Goal: Information Seeking & Learning: Check status

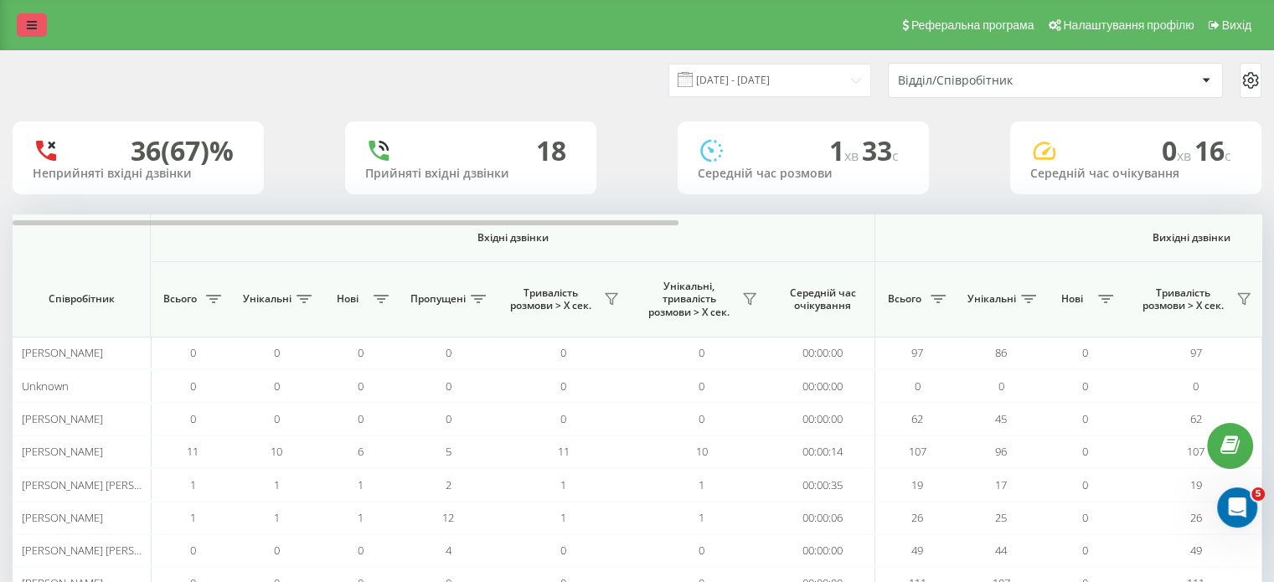
click at [27, 19] on icon at bounding box center [32, 25] width 10 height 12
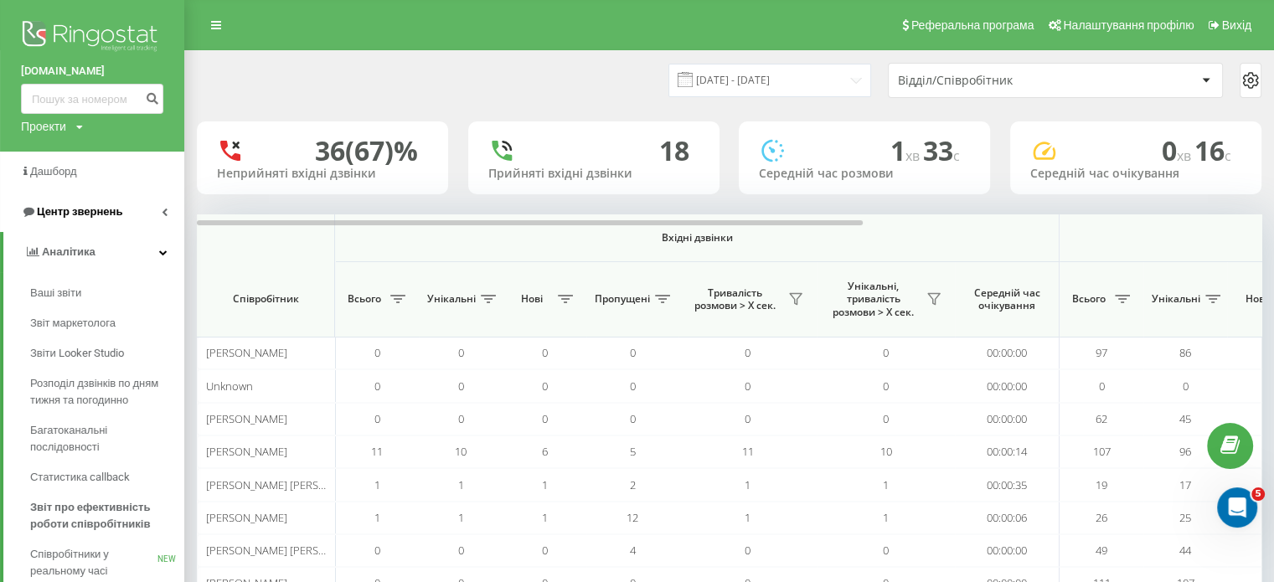
click at [85, 205] on span "Центр звернень" at bounding box center [79, 211] width 85 height 13
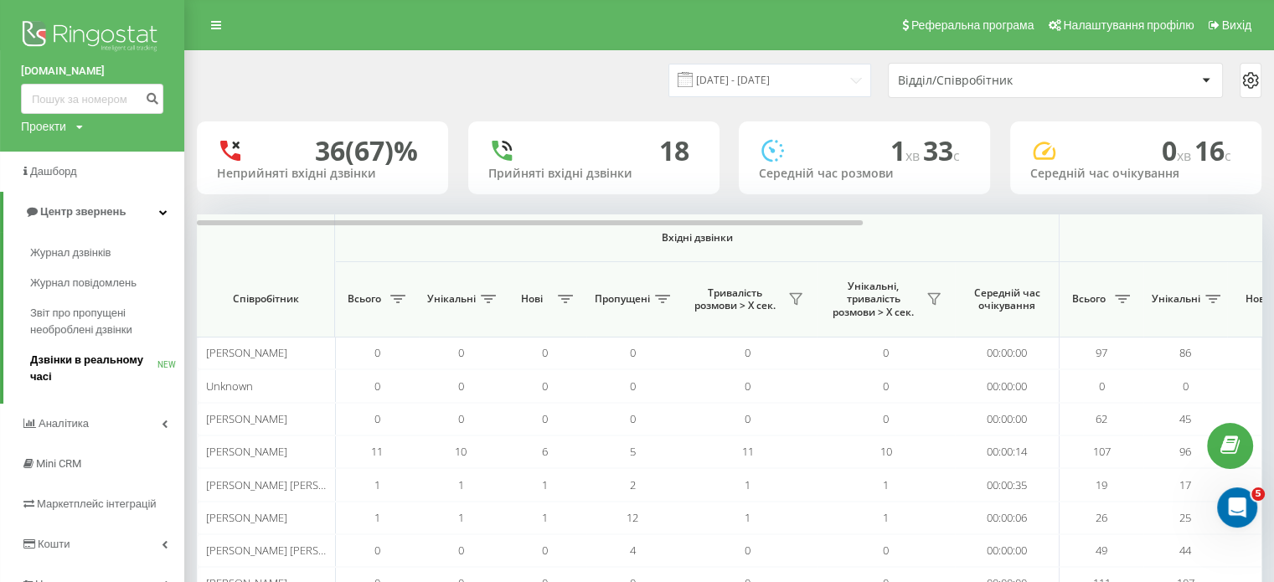
click at [84, 361] on span "Дзвінки в реальному часі" at bounding box center [93, 368] width 127 height 33
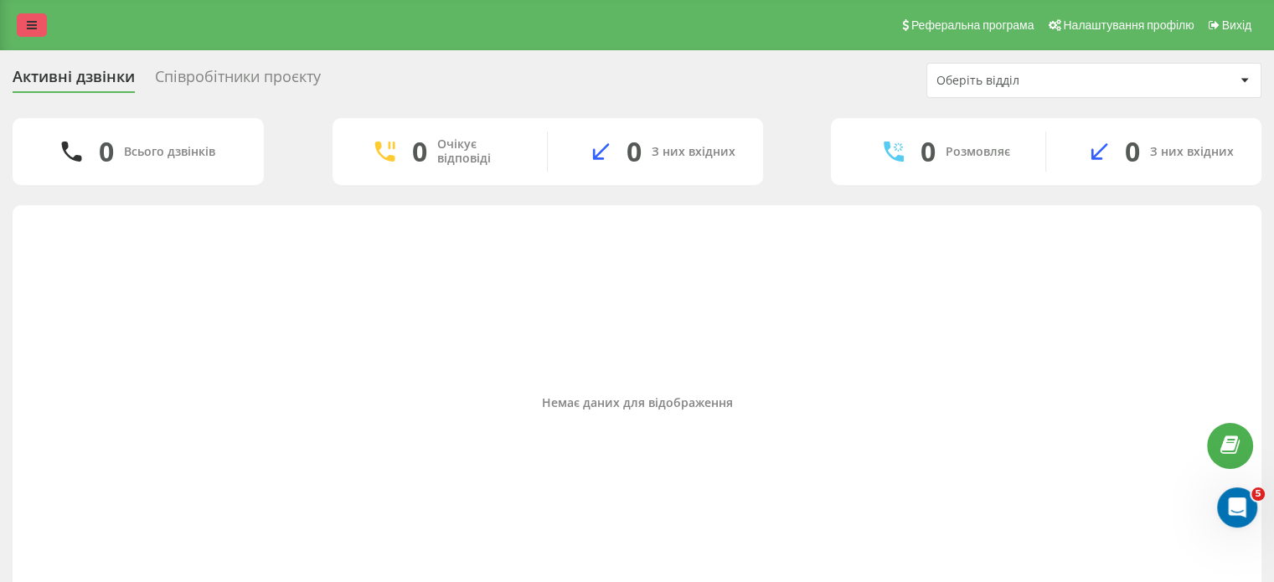
click at [30, 25] on icon at bounding box center [32, 25] width 10 height 12
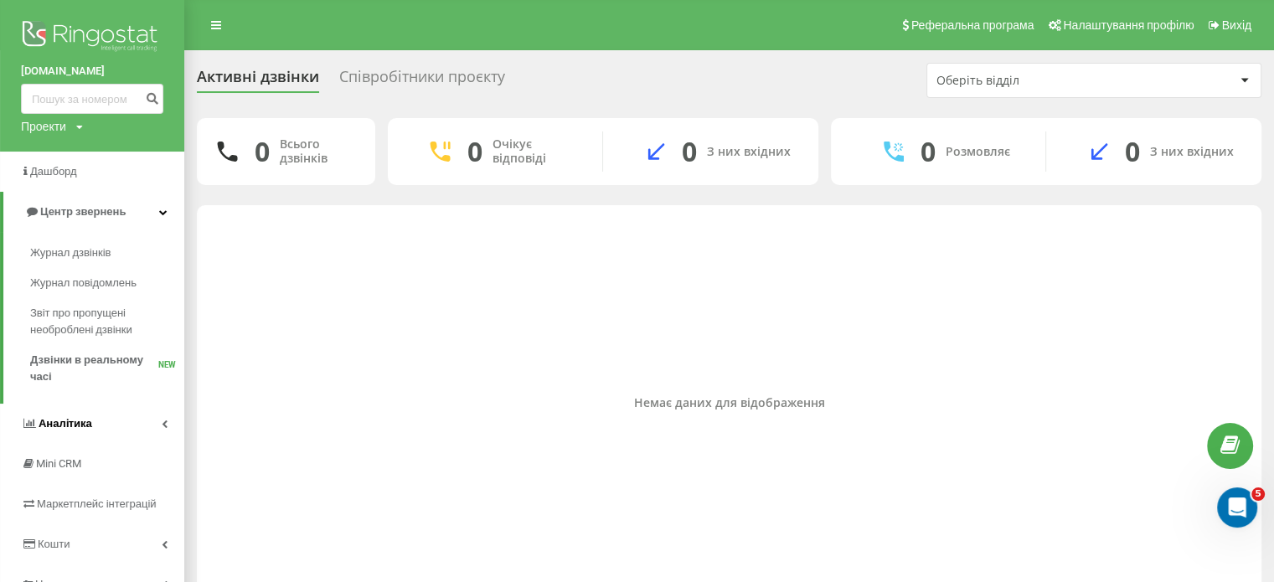
click at [104, 423] on link "Аналiтика" at bounding box center [92, 424] width 184 height 40
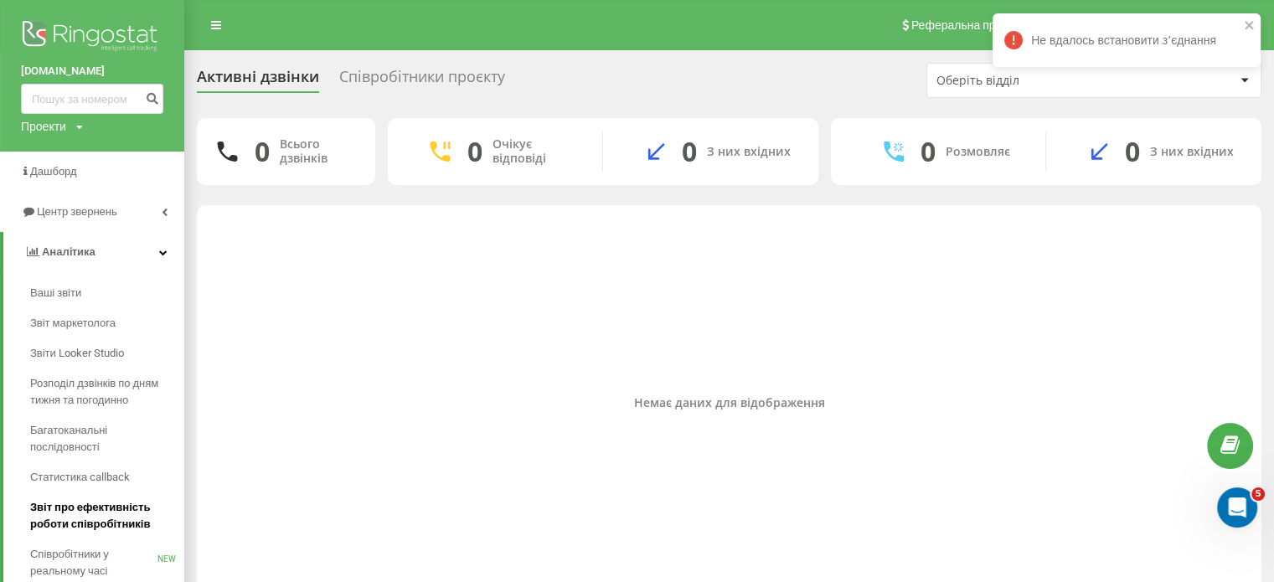
click at [100, 512] on span "Звіт про ефективність роботи співробітників" at bounding box center [103, 515] width 146 height 33
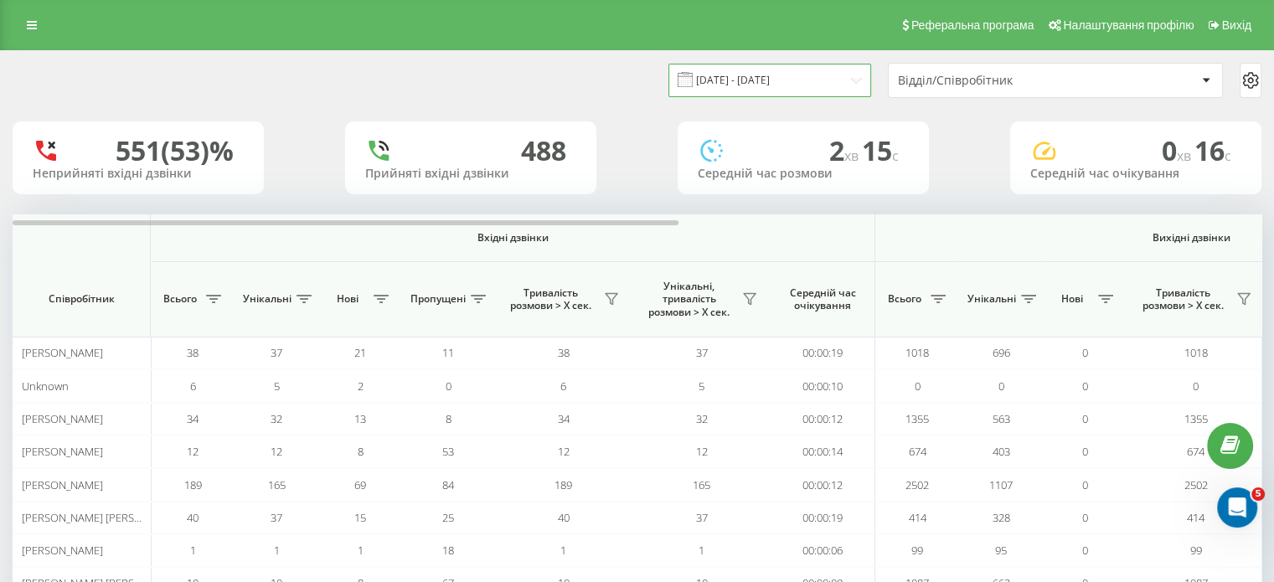
click at [828, 84] on input "[DATE] - [DATE]" at bounding box center [769, 80] width 203 height 33
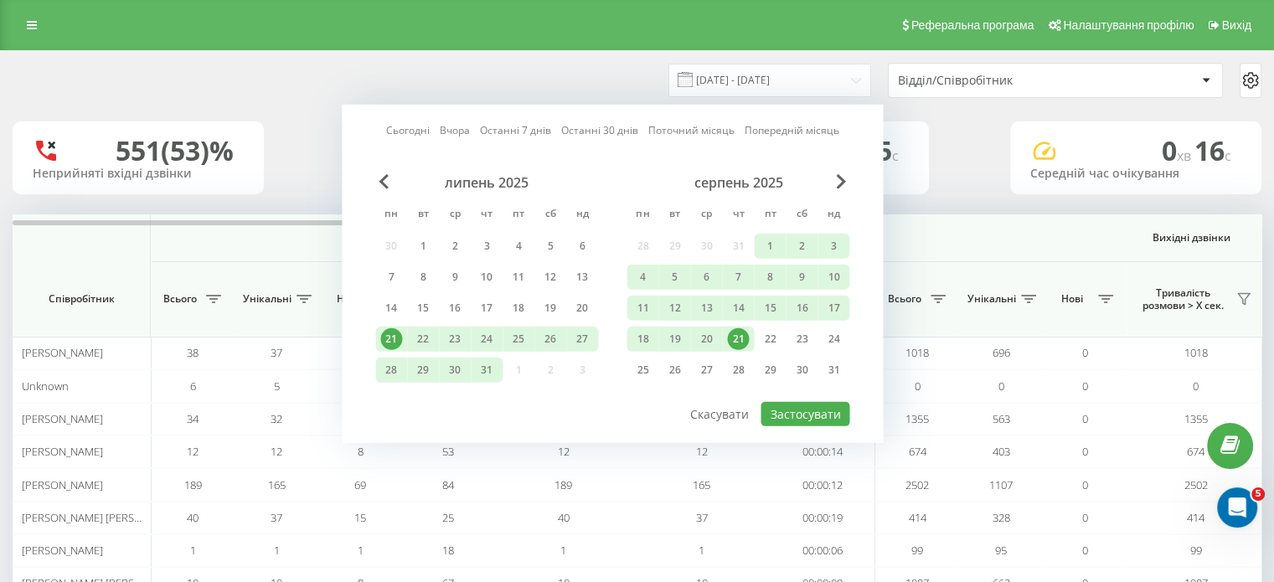
click at [739, 334] on div "21" at bounding box center [738, 339] width 22 height 22
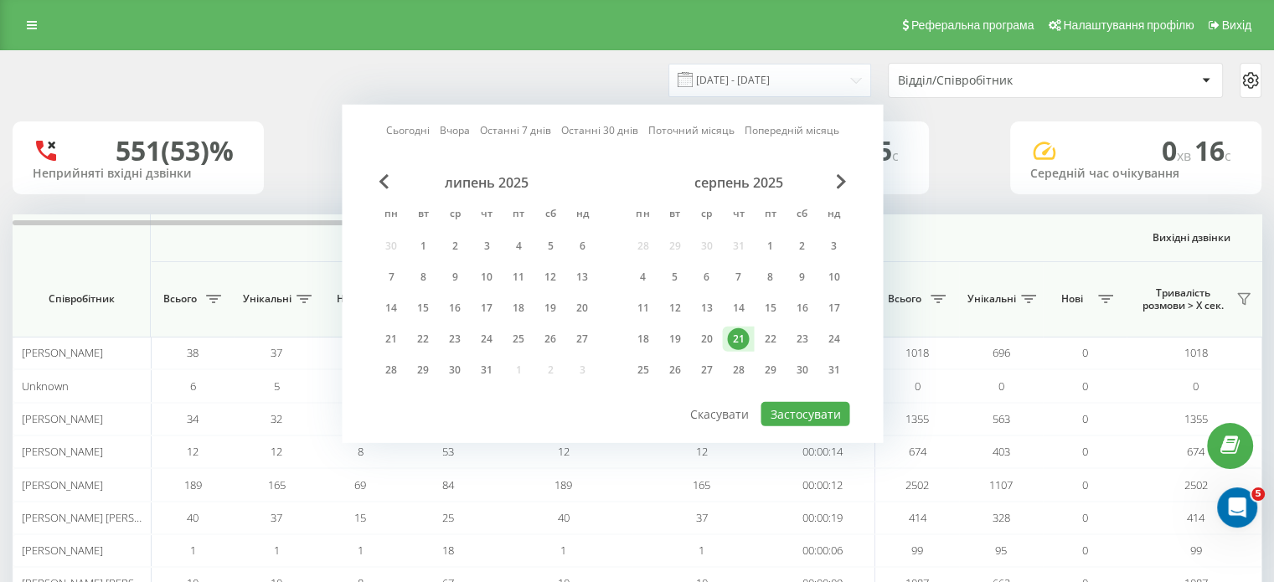
click at [739, 334] on div "21" at bounding box center [738, 339] width 22 height 22
click at [802, 405] on button "Застосувати" at bounding box center [804, 414] width 89 height 24
type input "[DATE] - [DATE]"
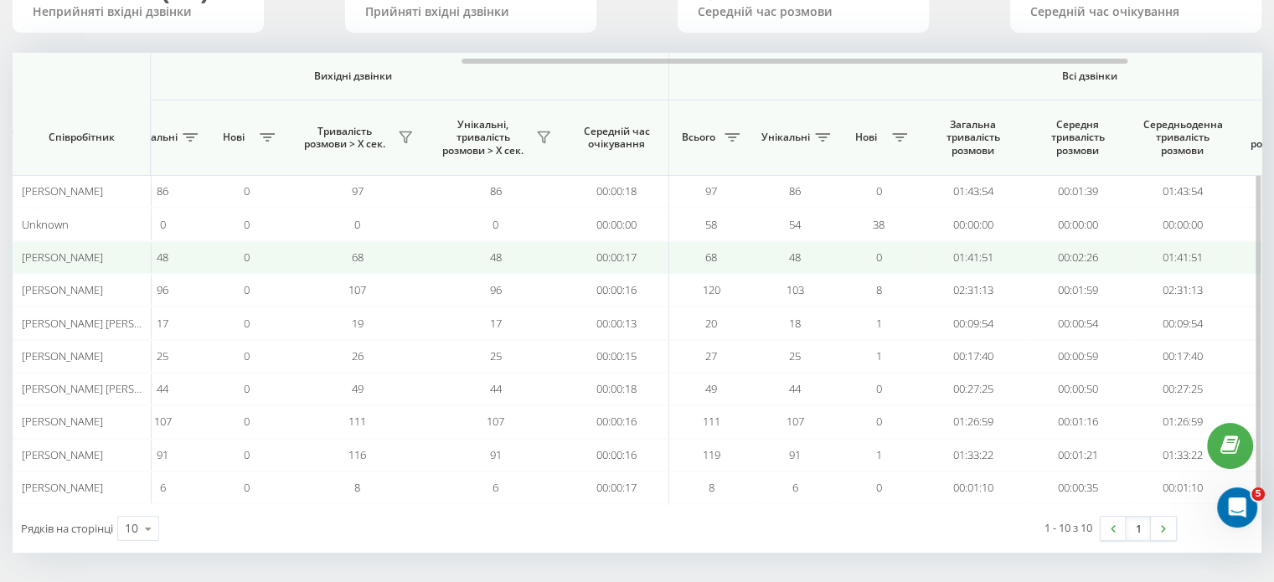
scroll to position [0, 1088]
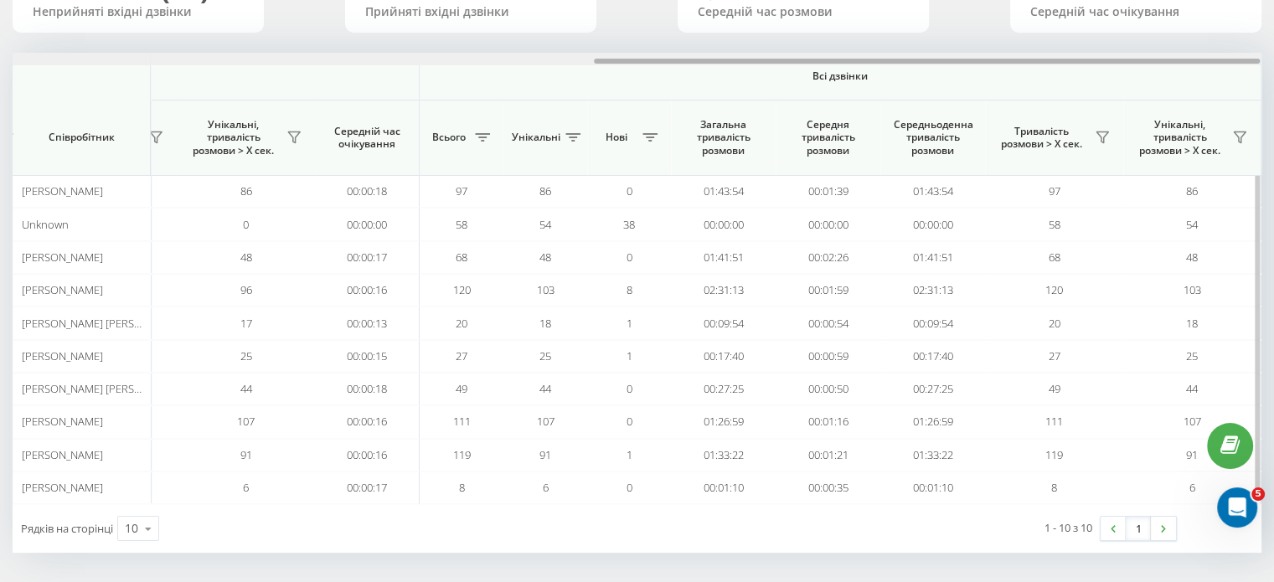
drag, startPoint x: 611, startPoint y: 59, endPoint x: 657, endPoint y: 64, distance: 46.2
click at [657, 64] on div at bounding box center [637, 59] width 1248 height 13
